Goal: Task Accomplishment & Management: Complete application form

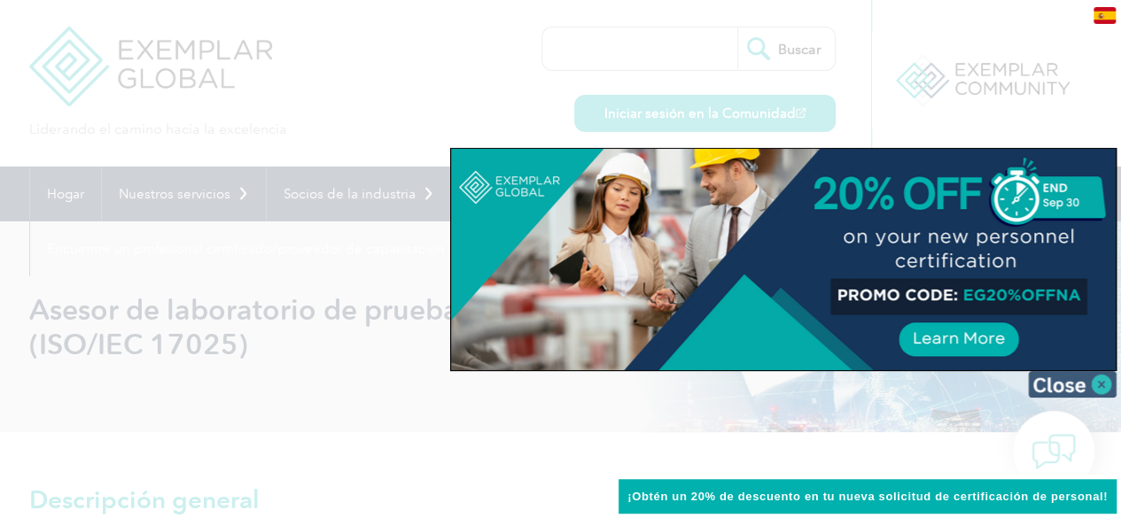
click at [1101, 382] on img at bounding box center [1072, 384] width 89 height 27
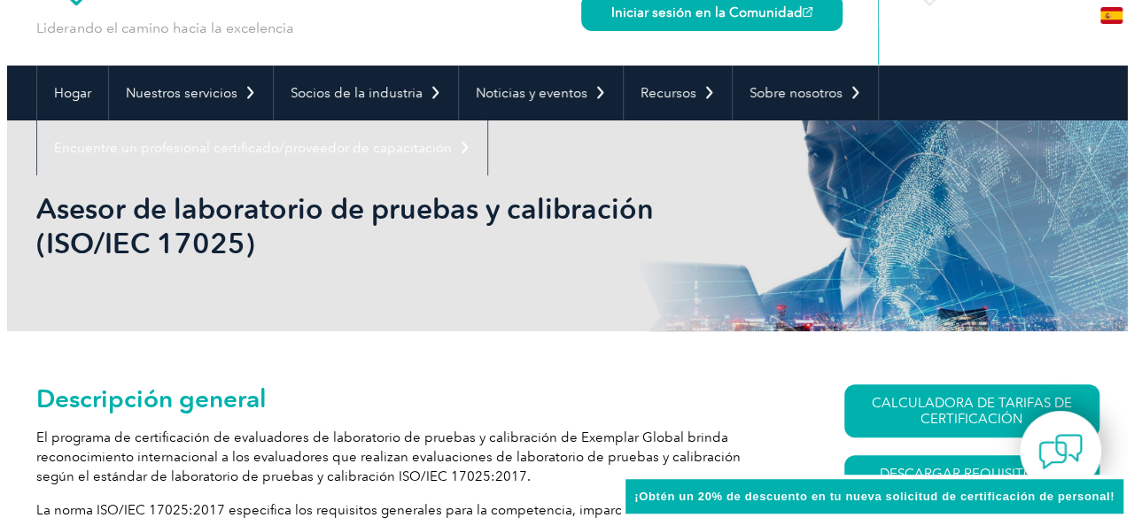
scroll to position [266, 0]
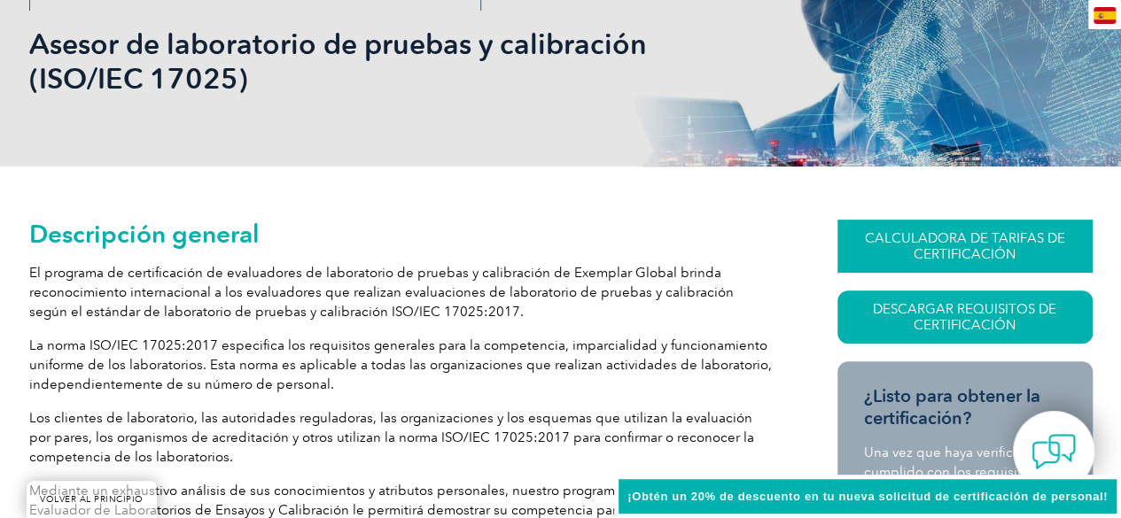
click at [932, 238] on font "CALCULADORA DE TARIFAS DE CERTIFICACIÓN" at bounding box center [965, 246] width 200 height 32
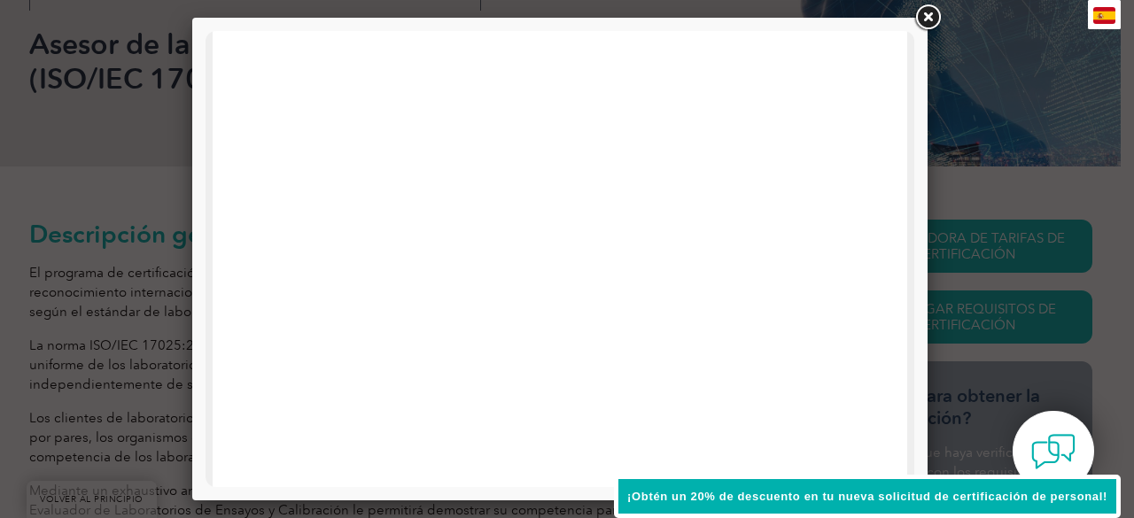
scroll to position [0, 0]
click at [929, 14] on link at bounding box center [928, 18] width 32 height 32
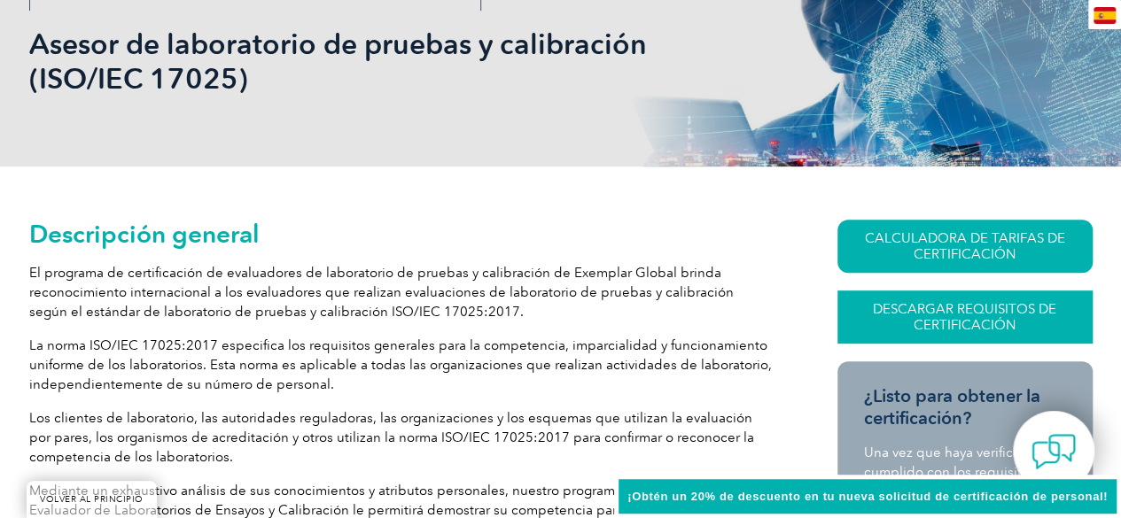
click at [970, 324] on font "Descargar requisitos de certificación" at bounding box center [964, 317] width 183 height 32
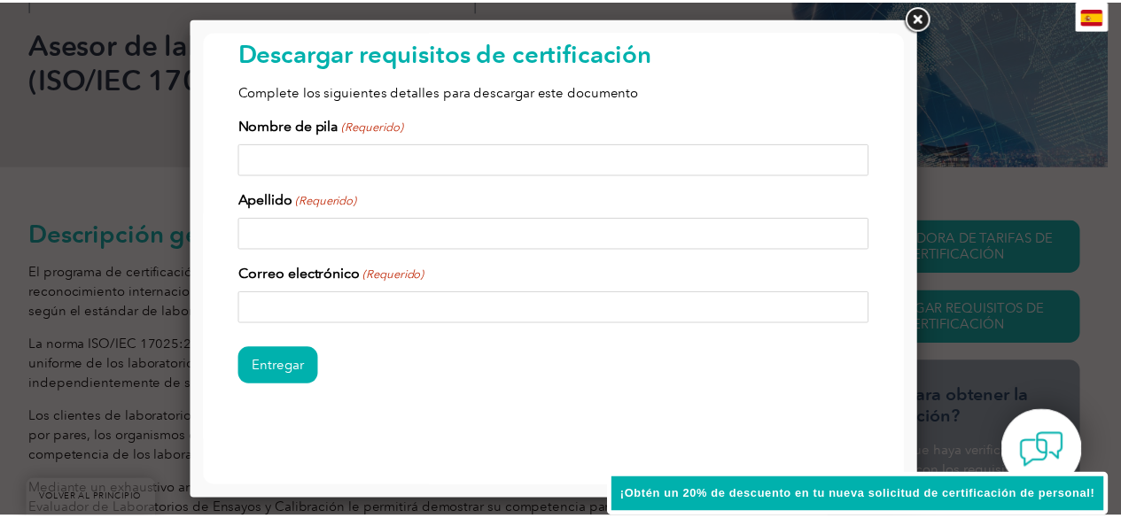
scroll to position [51, 0]
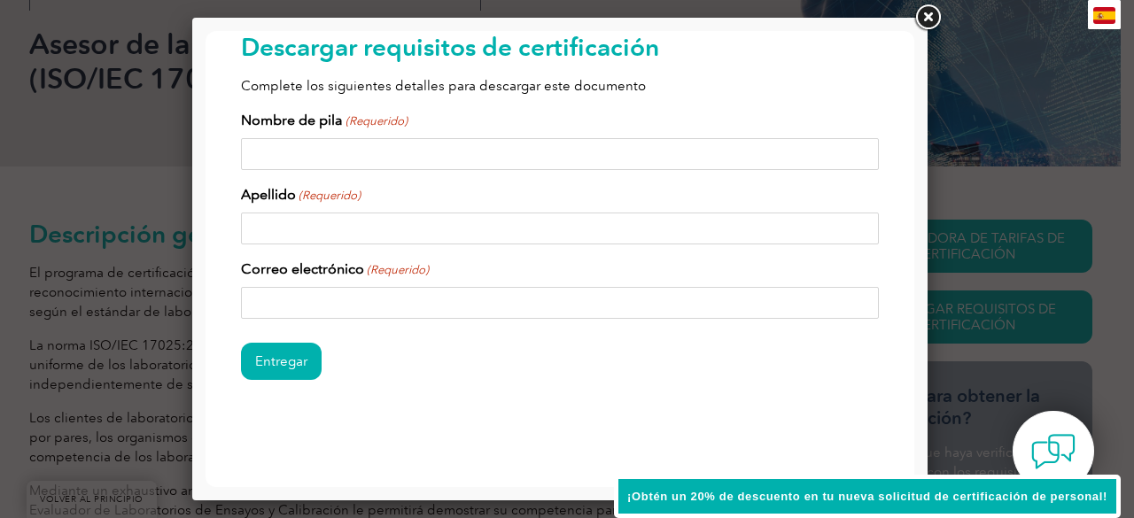
click at [934, 18] on link at bounding box center [928, 18] width 32 height 32
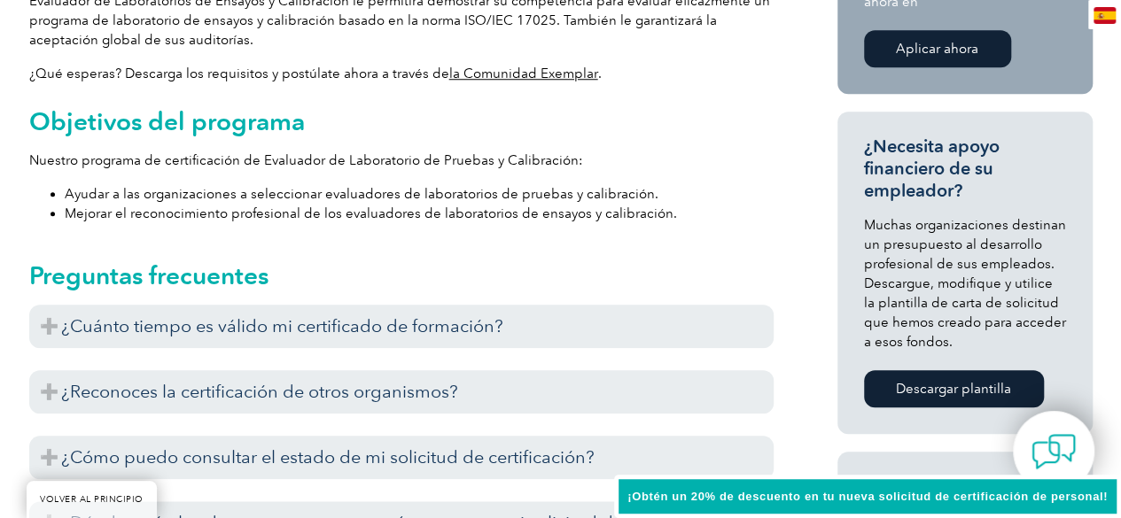
scroll to position [798, 0]
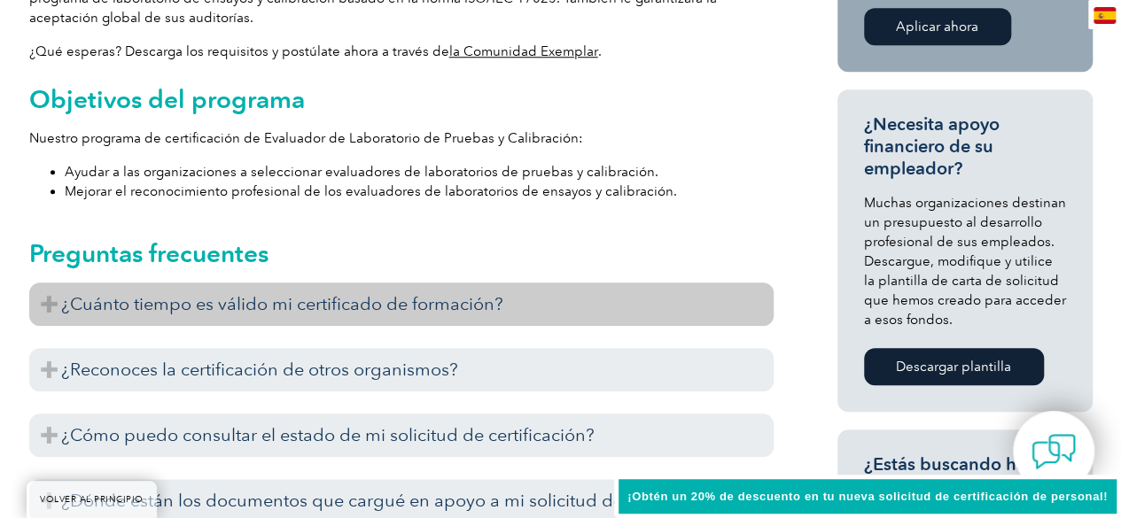
click at [46, 300] on h3 "¿Cuánto tiempo es válido mi certificado de formación?" at bounding box center [401, 304] width 745 height 43
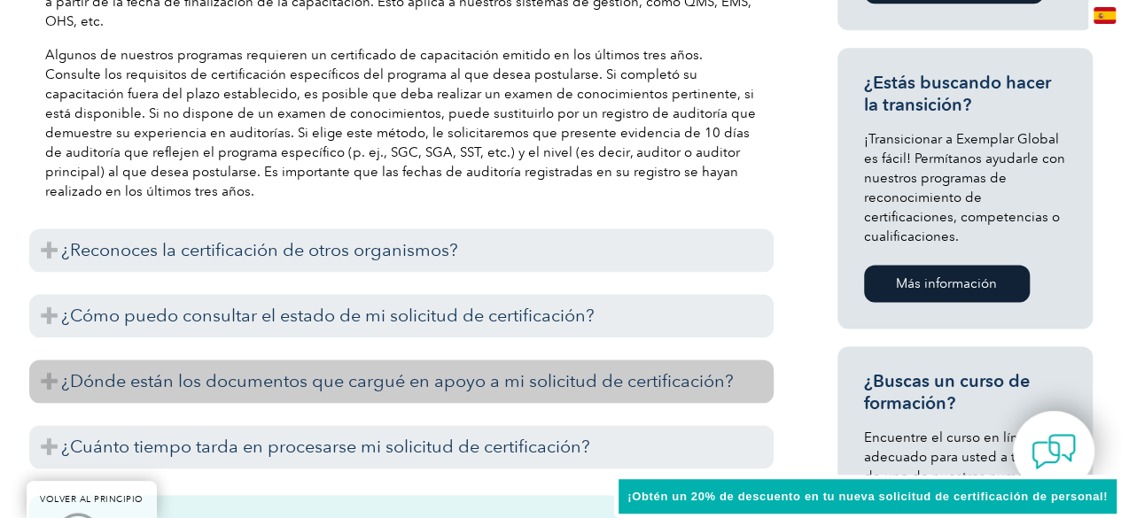
scroll to position [1241, 0]
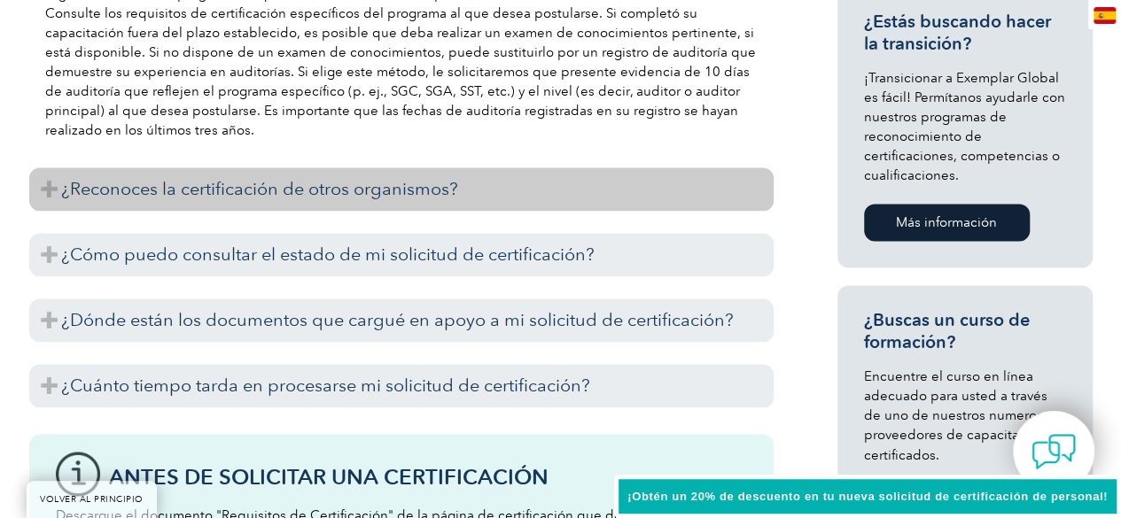
click at [49, 185] on h3 "¿Reconoces la certificación de otros organismos?" at bounding box center [401, 189] width 745 height 43
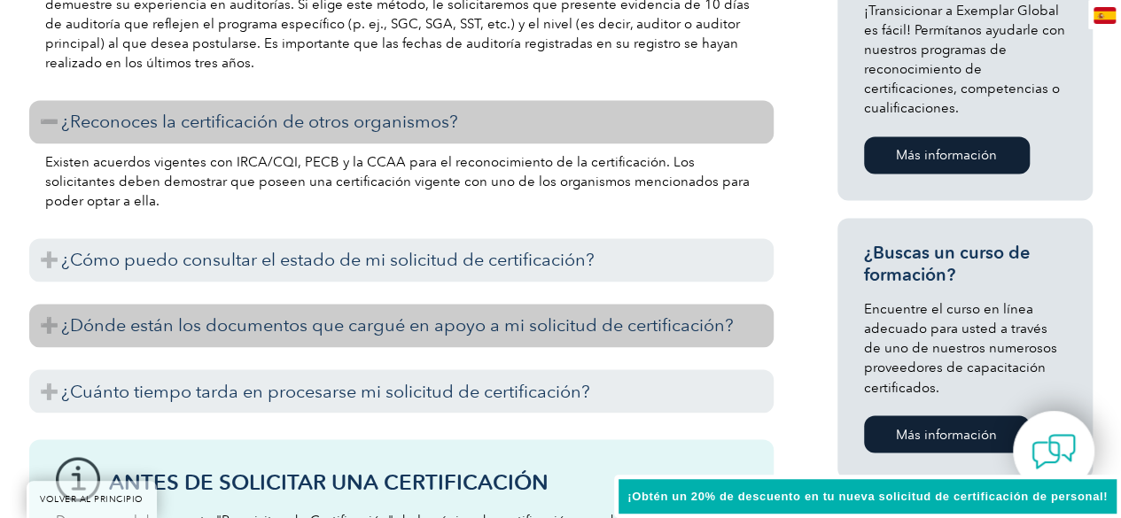
scroll to position [1329, 0]
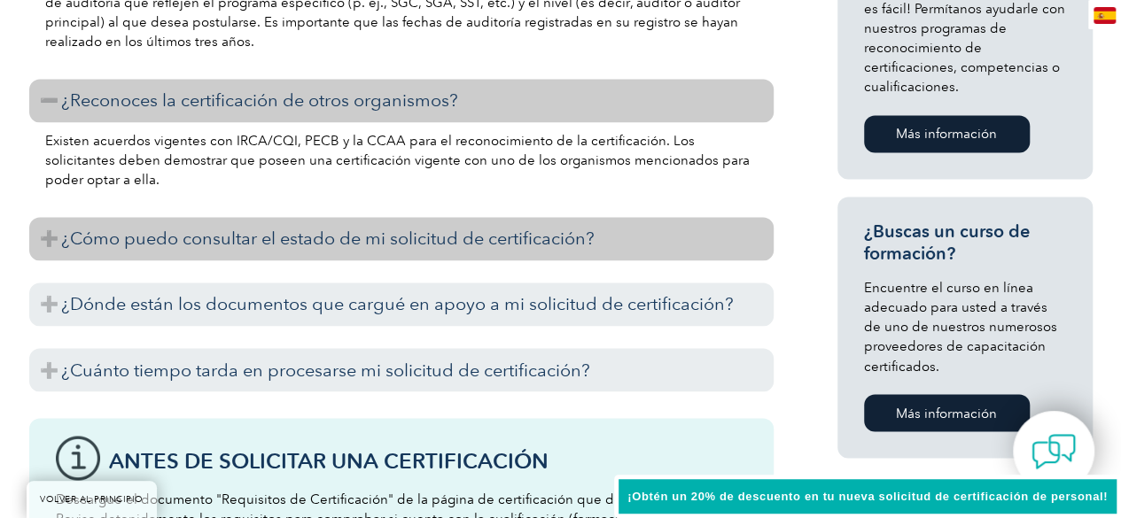
click at [44, 237] on h3 "¿Cómo puedo consultar el estado de mi solicitud de certificación?" at bounding box center [401, 238] width 745 height 43
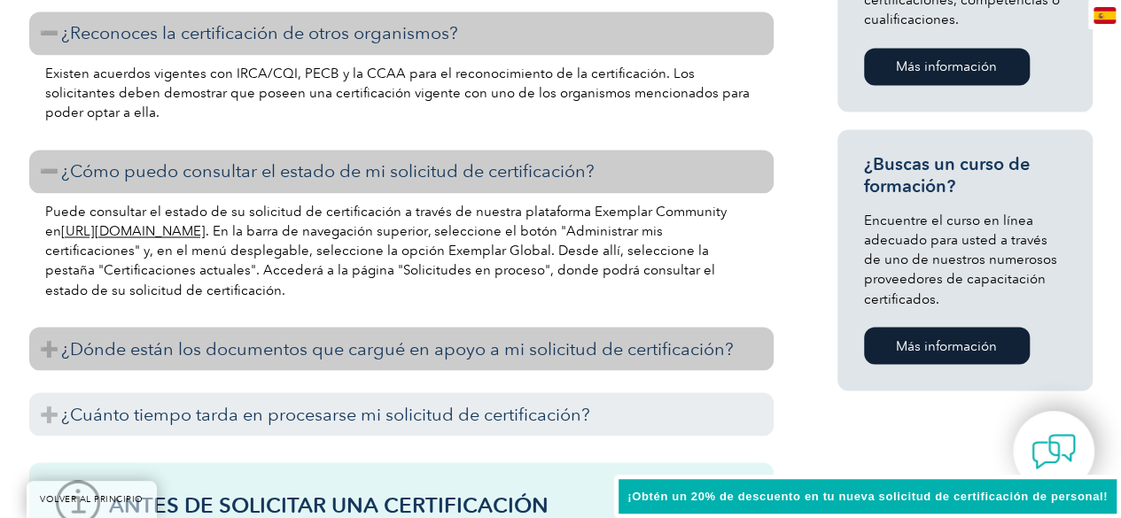
scroll to position [1418, 0]
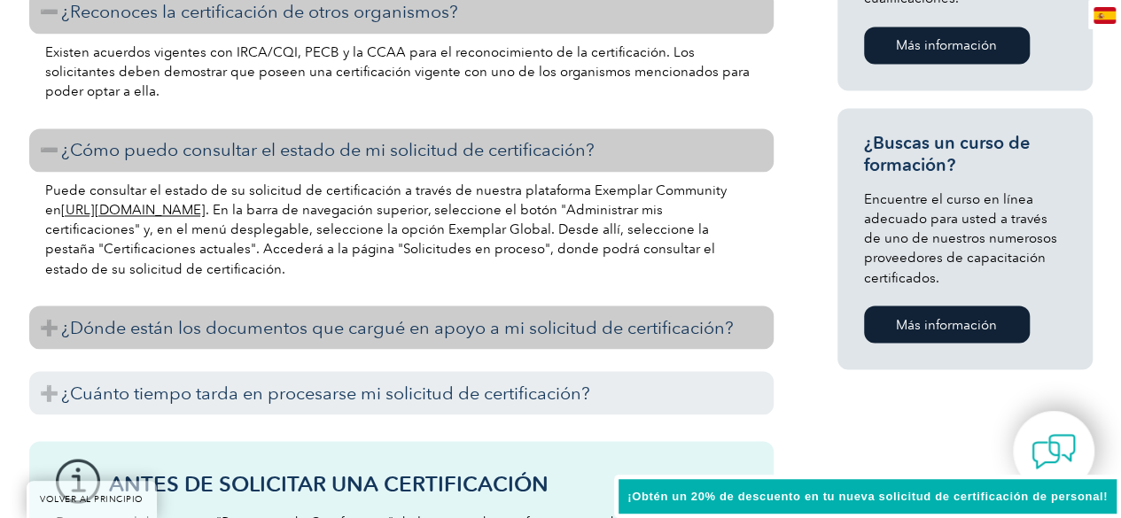
click at [48, 324] on h3 "¿Dónde están los documentos que cargué en apoyo a mi solicitud de certificación?" at bounding box center [401, 327] width 745 height 43
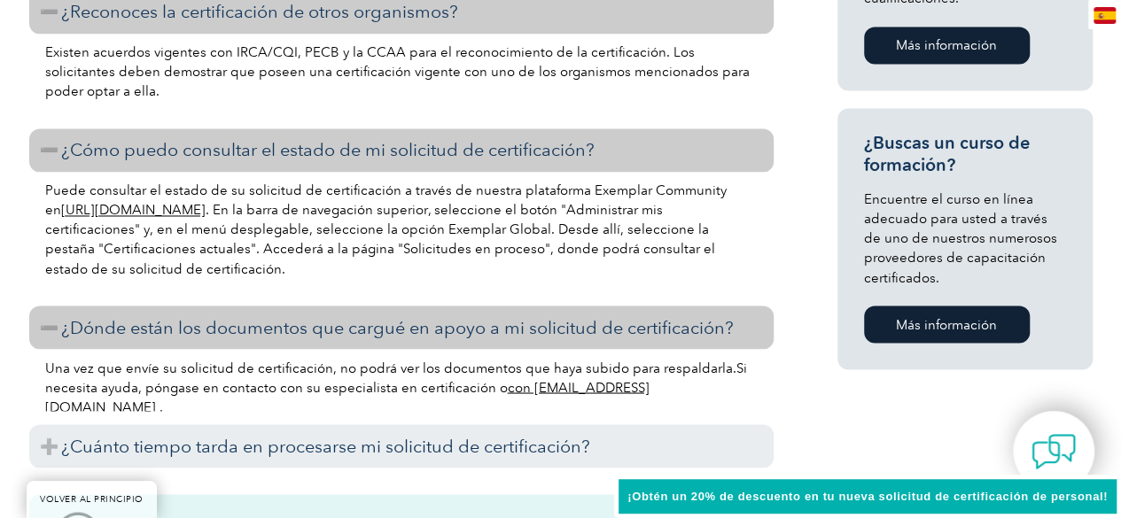
scroll to position [1507, 0]
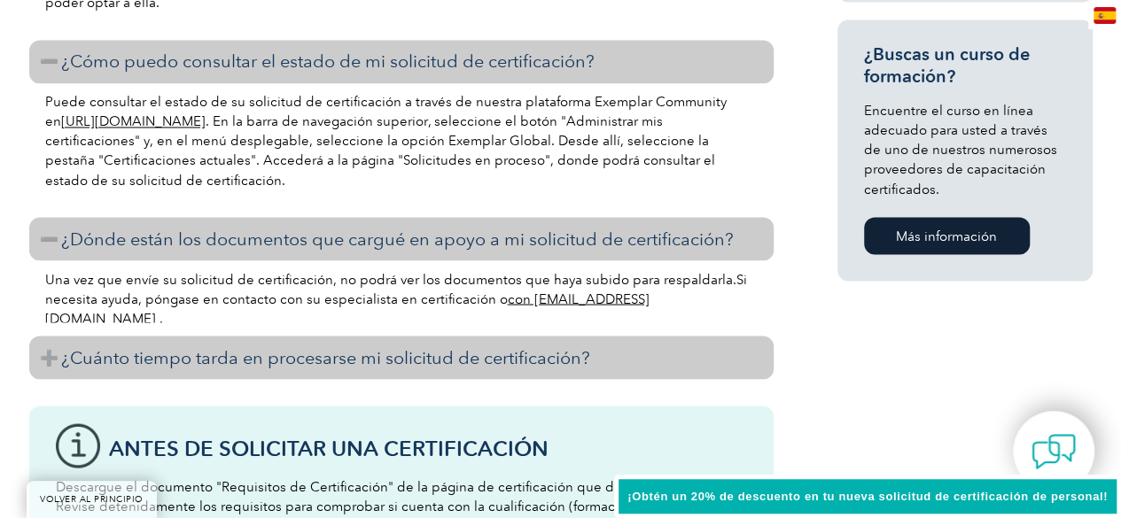
click at [43, 357] on h3 "¿Cuánto tiempo tarda en procesarse mi solicitud de certificación?" at bounding box center [401, 357] width 745 height 43
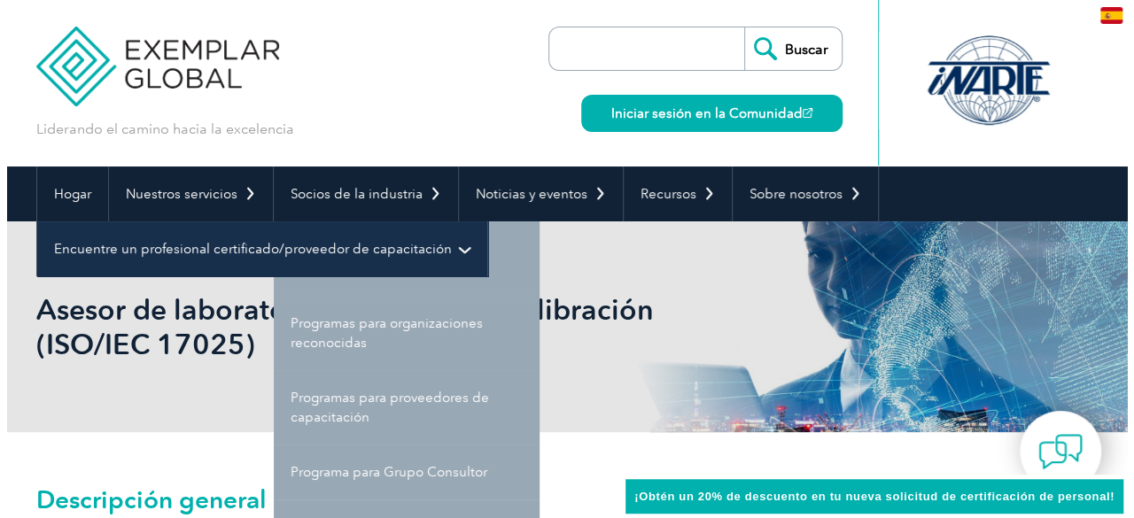
scroll to position [443, 0]
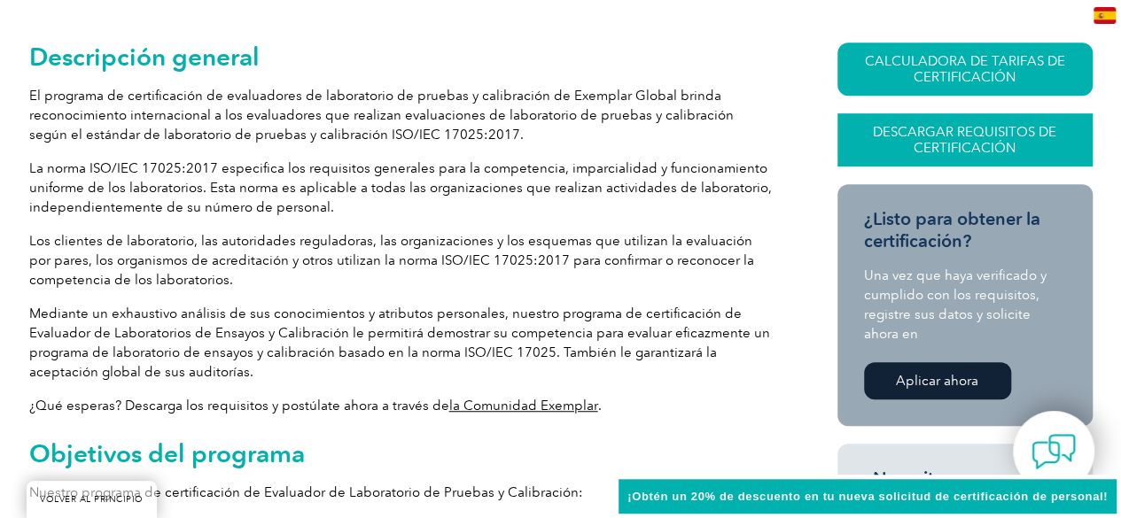
click at [959, 147] on font "Descargar requisitos de certificación" at bounding box center [964, 140] width 183 height 32
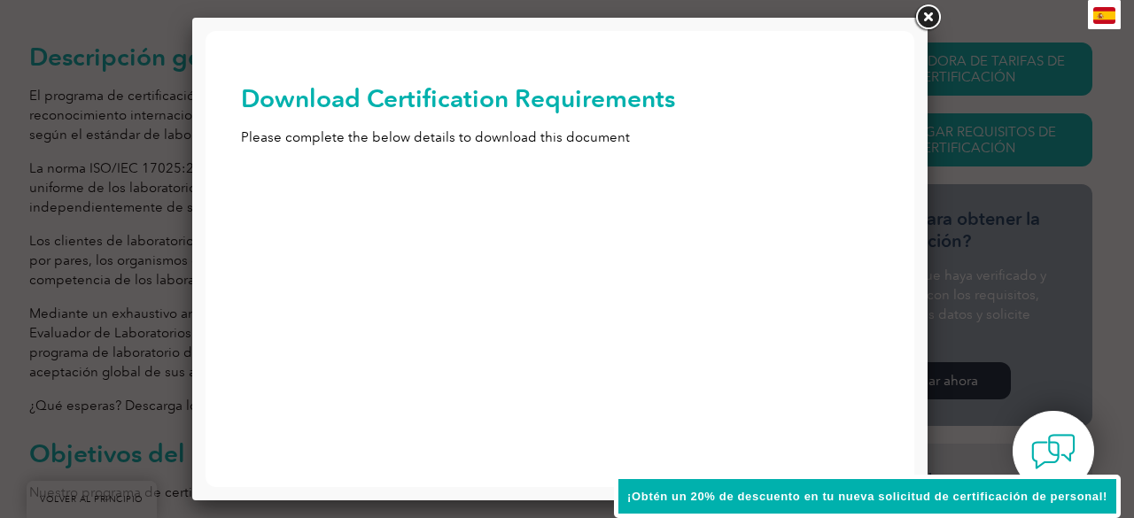
scroll to position [0, 0]
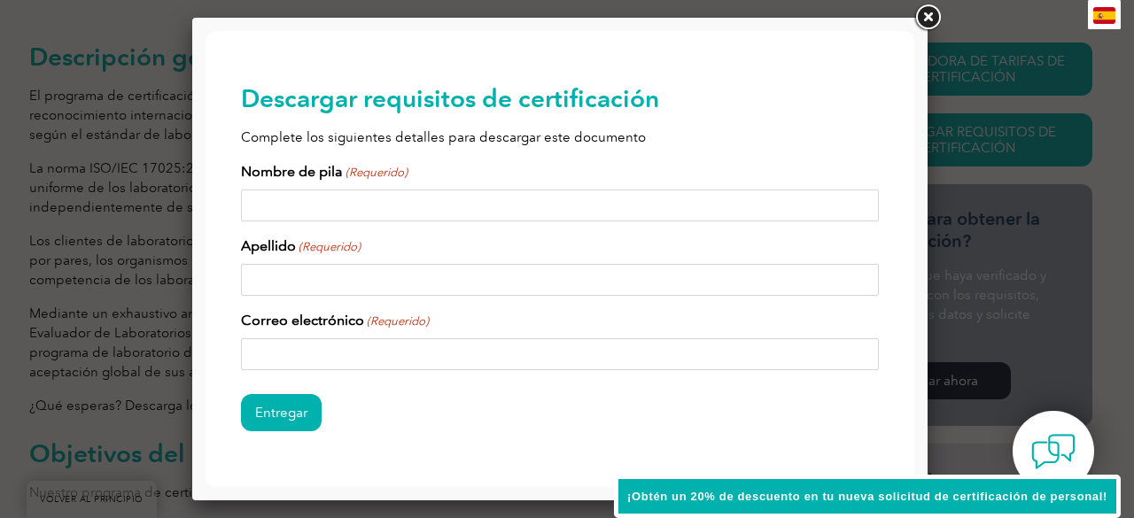
click at [275, 204] on input "Nombre de pila (Requerido)" at bounding box center [560, 206] width 638 height 32
type input "[PERSON_NAME]"
type input "[PERSON_NAME][EMAIL_ADDRESS][PERSON_NAME][DOMAIN_NAME]"
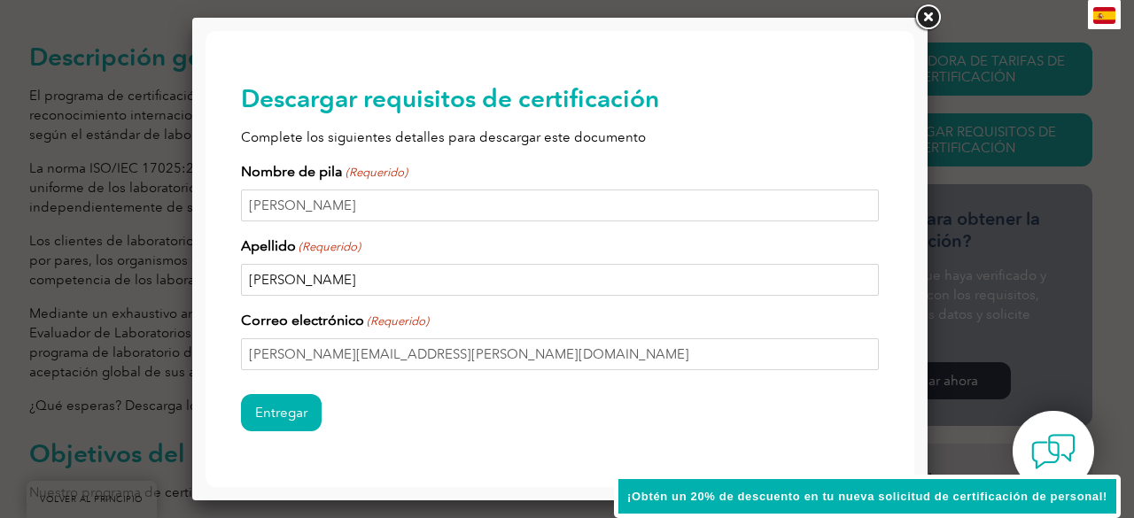
drag, startPoint x: 316, startPoint y: 269, endPoint x: 125, endPoint y: 269, distance: 190.6
click at [206, 269] on html "VOLVER AL PRINCIPIO Liderando el camino hacia la excelencia Buscar Iniciar sesi…" at bounding box center [560, 286] width 709 height 511
type input "[PERSON_NAME]"
drag, startPoint x: 321, startPoint y: 205, endPoint x: 349, endPoint y: 236, distance: 42.0
click at [206, 205] on html "VOLVER AL PRINCIPIO Liderando el camino hacia la excelencia Buscar Iniciar sesi…" at bounding box center [560, 286] width 709 height 511
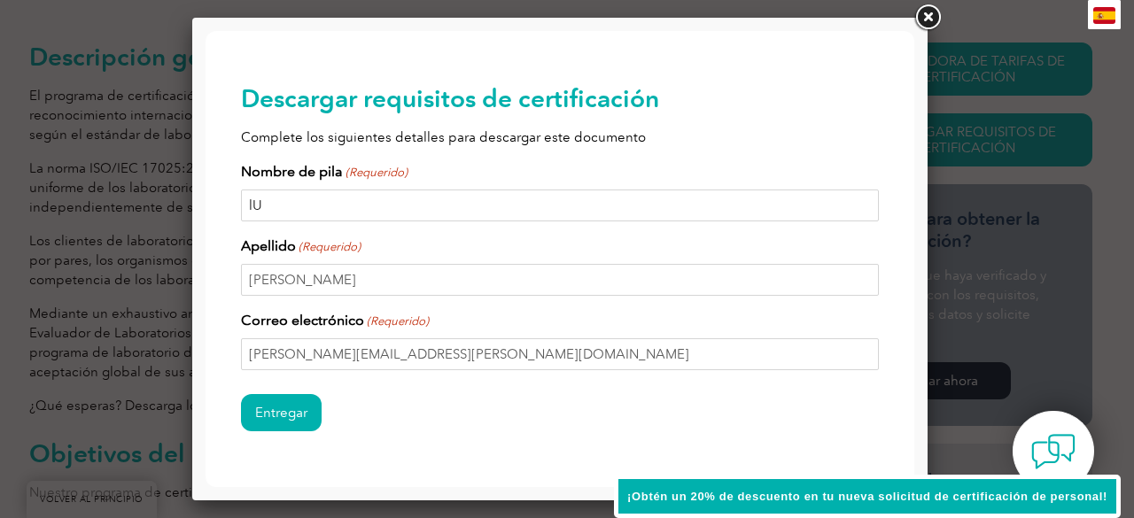
type input "l"
type input "[PERSON_NAME]"
click at [284, 412] on input "Entregar" at bounding box center [281, 412] width 81 height 37
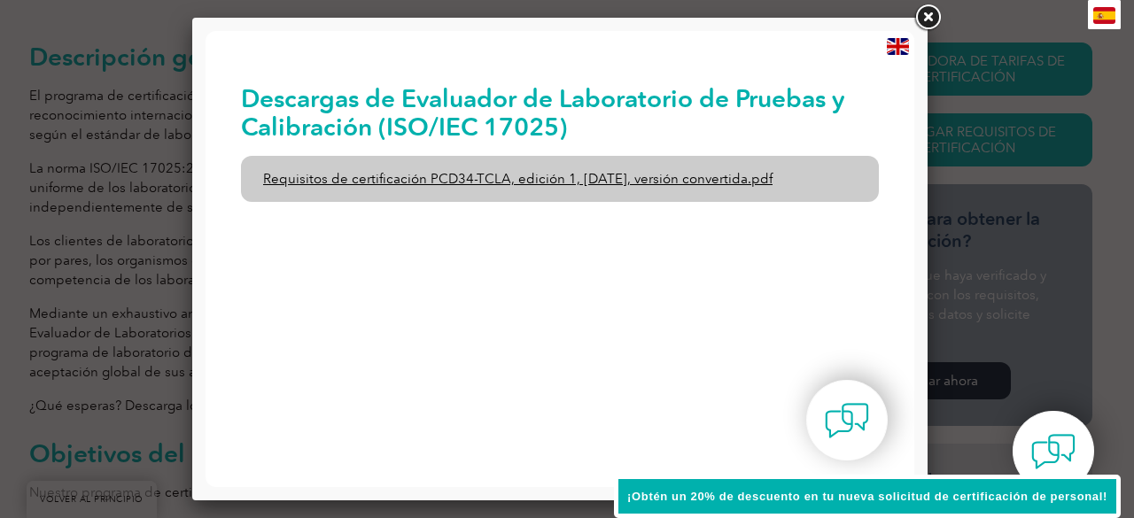
click at [446, 180] on font "Requisitos de certificación PCD34-TCLA, edición 1, [DATE], versión convertida.p…" at bounding box center [518, 179] width 510 height 16
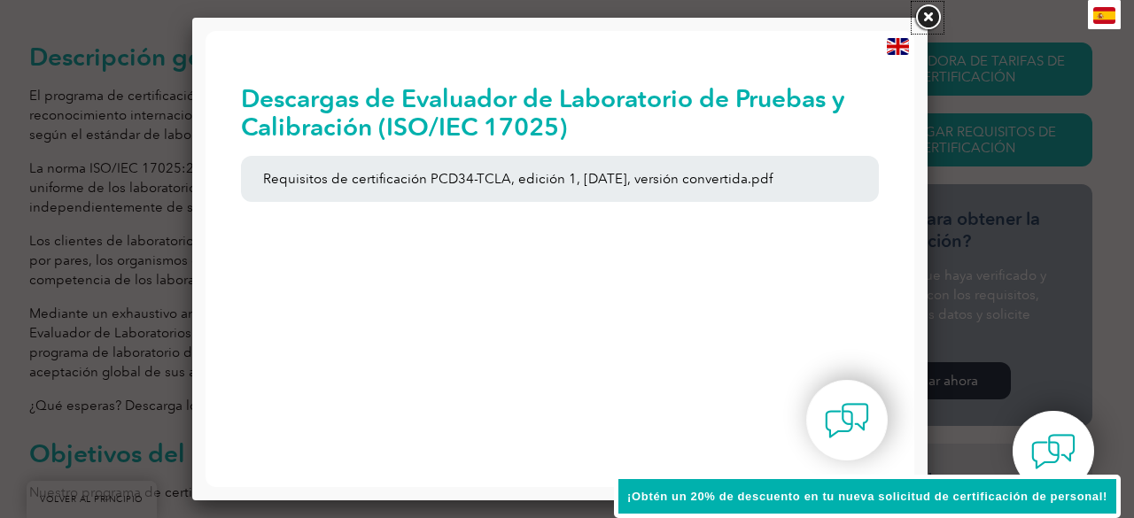
click at [931, 9] on link at bounding box center [928, 18] width 32 height 32
